Goal: Task Accomplishment & Management: Manage account settings

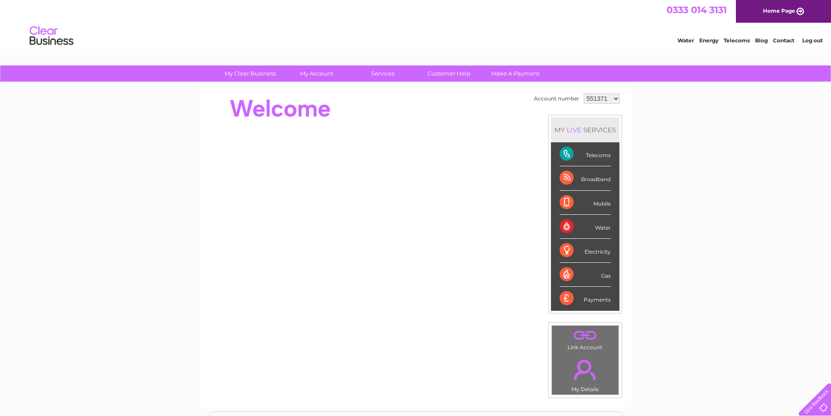
click at [614, 99] on select "551371 1120080" at bounding box center [601, 98] width 36 height 10
select select "1120080"
click at [583, 93] on select "551371 1120080" at bounding box center [601, 98] width 36 height 10
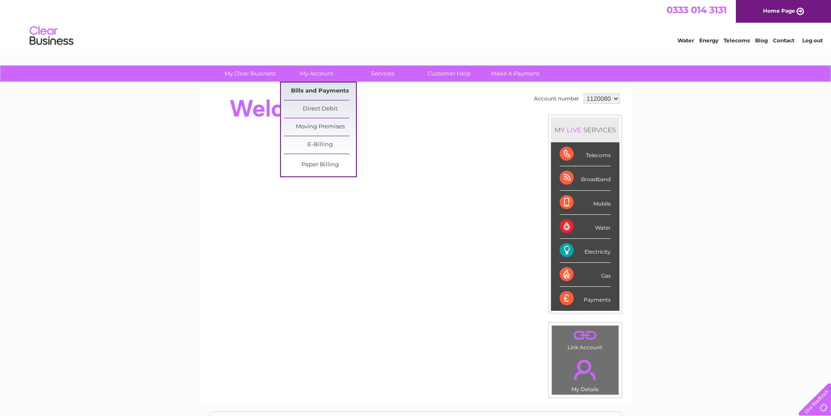
click at [315, 97] on link "Bills and Payments" at bounding box center [320, 90] width 72 height 17
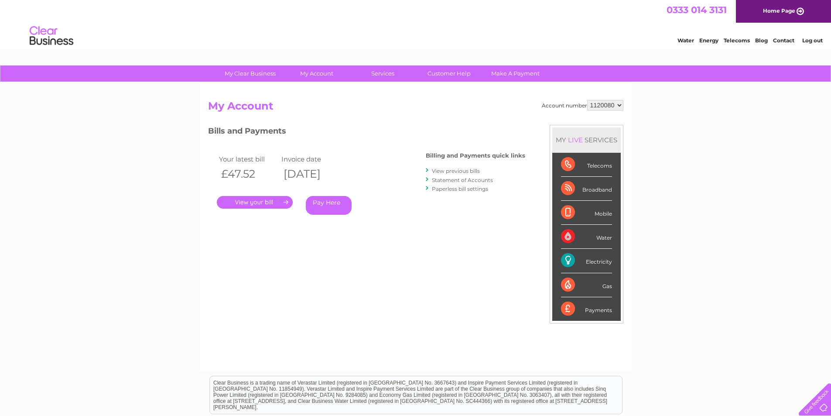
click at [618, 106] on select "551371 1120080" at bounding box center [605, 105] width 36 height 10
select select "551371"
click at [587, 100] on select "551371 1120080" at bounding box center [605, 105] width 36 height 10
click at [286, 205] on link "." at bounding box center [255, 202] width 76 height 13
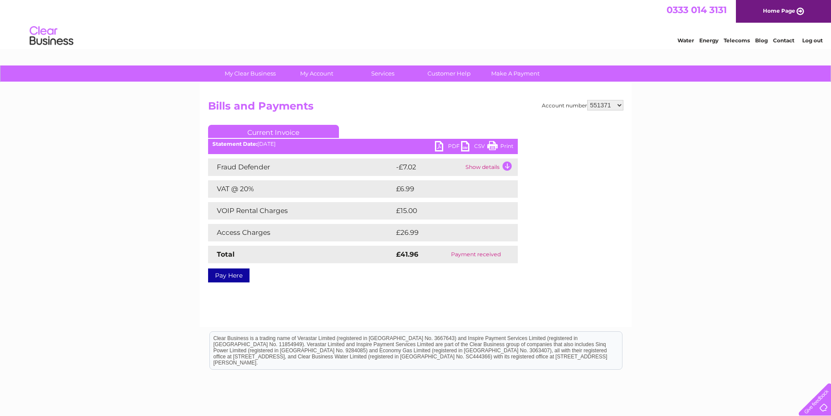
click at [618, 106] on select "551371 1120080" at bounding box center [605, 105] width 36 height 10
select select "1120080"
click at [587, 100] on select "551371 1120080" at bounding box center [605, 105] width 36 height 10
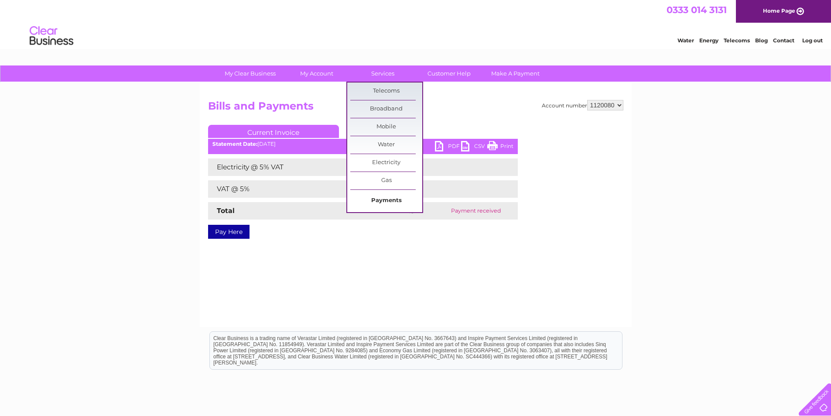
click at [385, 197] on link "Payments" at bounding box center [386, 200] width 72 height 17
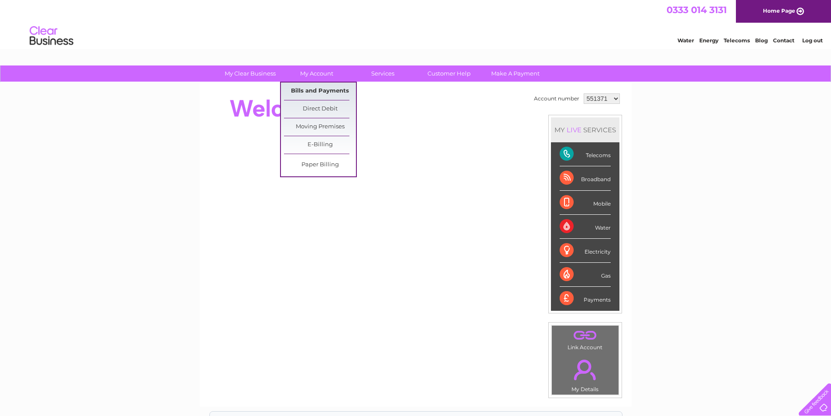
click at [311, 89] on link "Bills and Payments" at bounding box center [320, 90] width 72 height 17
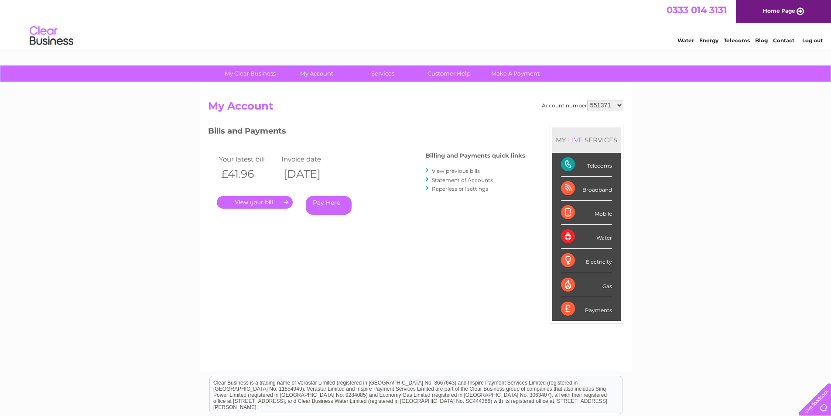
click at [287, 204] on link "." at bounding box center [255, 202] width 76 height 13
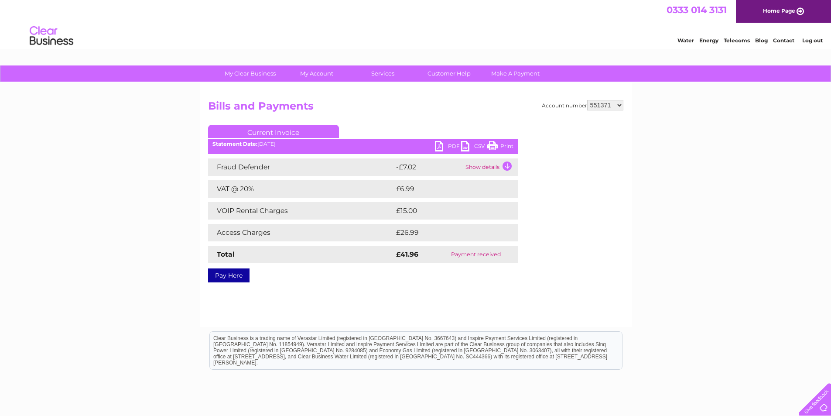
click at [618, 105] on select "551371 1120080" at bounding box center [605, 105] width 36 height 10
select select "1120080"
click at [587, 100] on select "551371 1120080" at bounding box center [605, 105] width 36 height 10
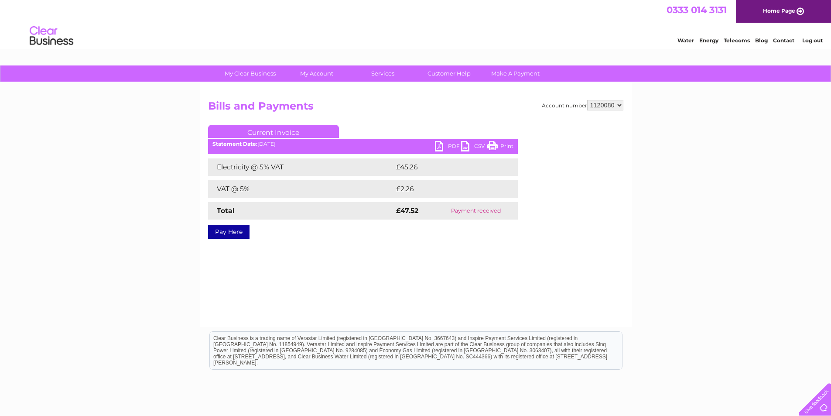
click at [453, 149] on link "PDF" at bounding box center [448, 147] width 26 height 13
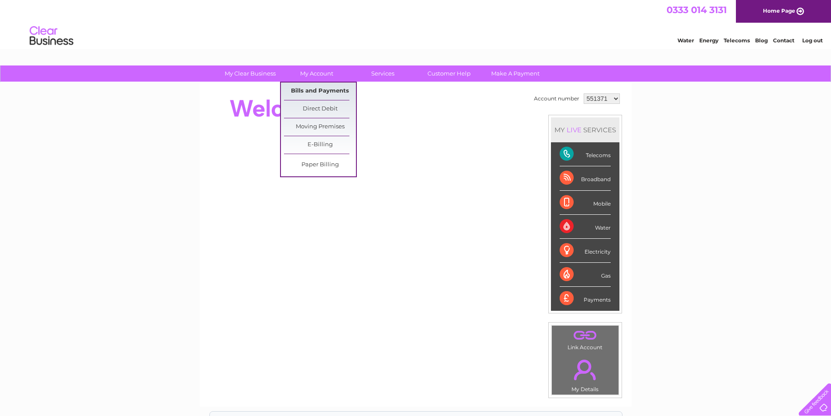
click at [318, 89] on link "Bills and Payments" at bounding box center [320, 90] width 72 height 17
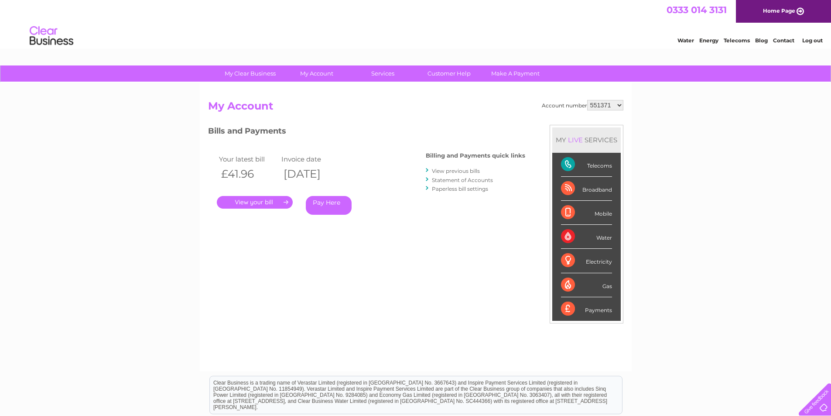
click at [286, 203] on link "." at bounding box center [255, 202] width 76 height 13
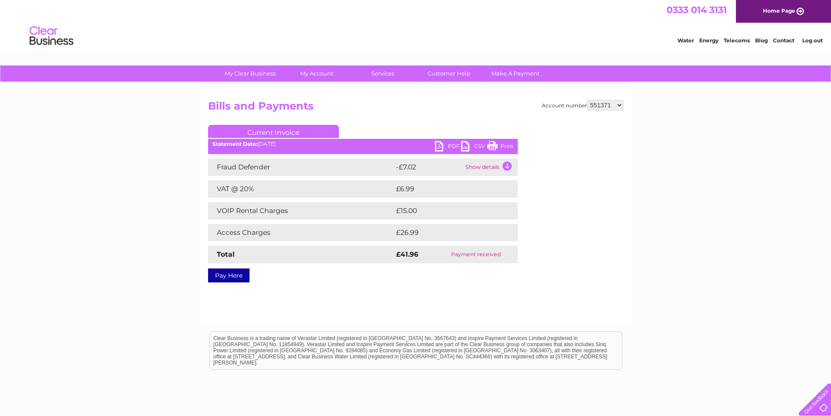
click at [619, 106] on select "551371 1120080" at bounding box center [605, 105] width 36 height 10
select select "1120080"
click at [587, 100] on select "551371 1120080" at bounding box center [605, 105] width 36 height 10
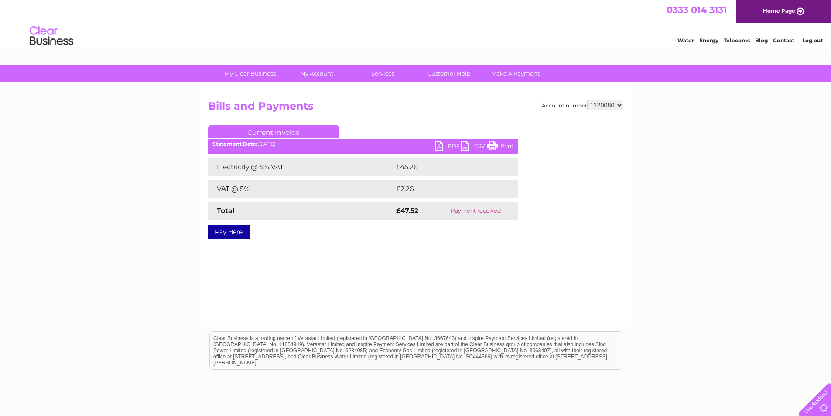
click at [453, 147] on link "PDF" at bounding box center [448, 147] width 26 height 13
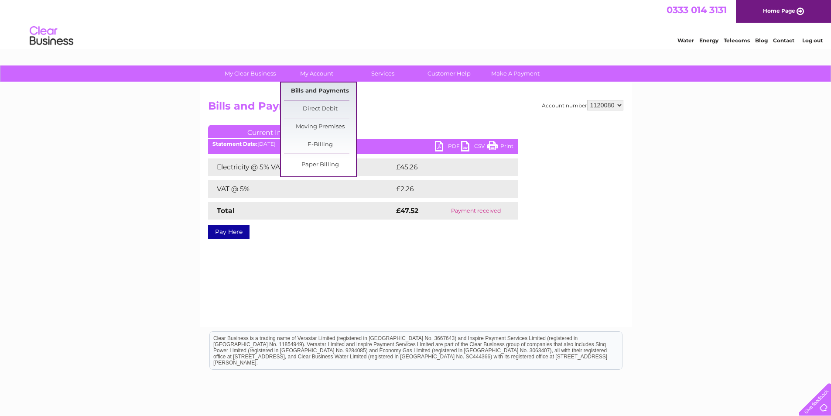
click at [317, 94] on link "Bills and Payments" at bounding box center [320, 90] width 72 height 17
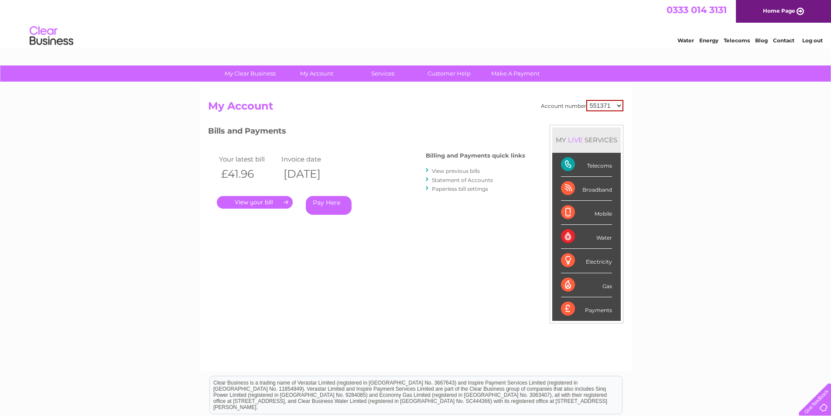
click at [454, 179] on link "Statement of Accounts" at bounding box center [462, 180] width 61 height 7
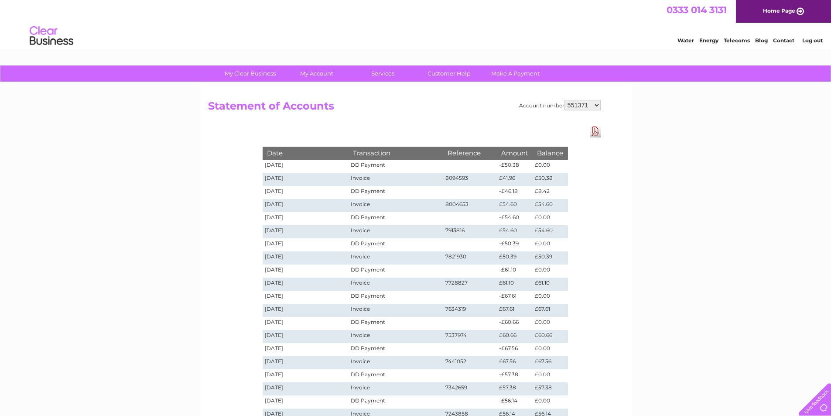
click at [598, 107] on select "551371 1120080" at bounding box center [582, 105] width 36 height 10
select select "1120080"
click at [565, 100] on select "551371 1120080" at bounding box center [582, 105] width 36 height 10
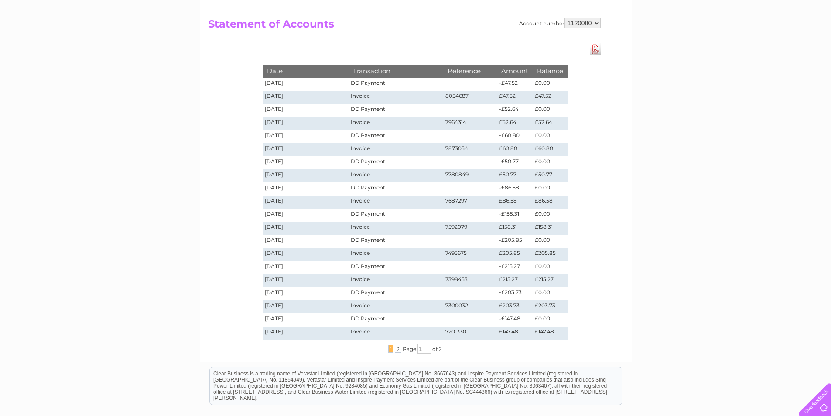
scroll to position [87, 0]
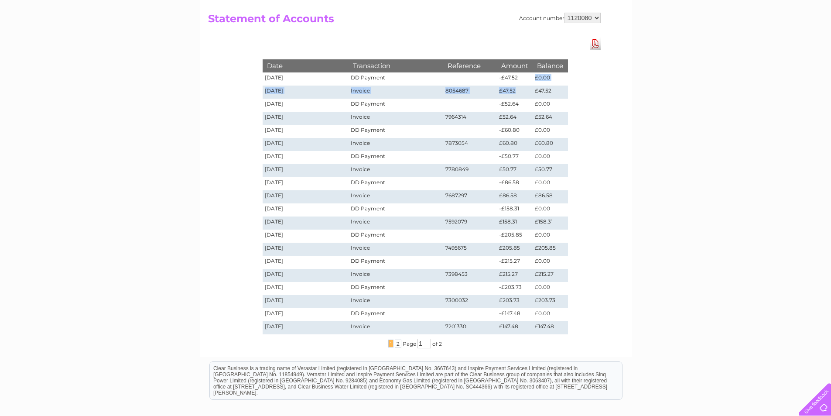
click at [523, 88] on tbody "Date Transaction Reference Amount Balance [DATE] DD Payment -£47.52 £0.00 [DATE…" at bounding box center [414, 196] width 305 height 274
click at [522, 90] on td "£47.52" at bounding box center [515, 91] width 36 height 13
click at [397, 344] on span "2" at bounding box center [398, 343] width 7 height 8
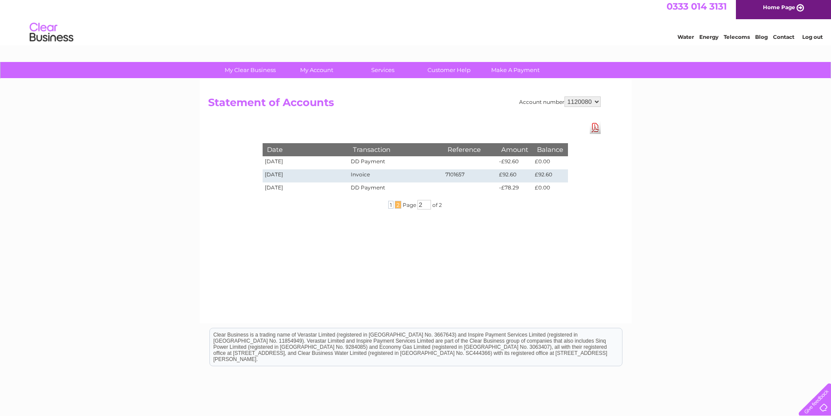
scroll to position [0, 0]
